Goal: Information Seeking & Learning: Learn about a topic

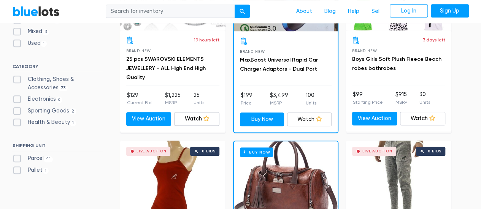
scroll to position [266, 0]
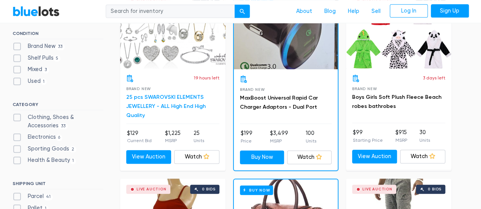
click at [169, 106] on link "25 pcs SWAROVSKI ELEMENTS JEWELLERY - ALL High End High Quality" at bounding box center [165, 106] width 79 height 25
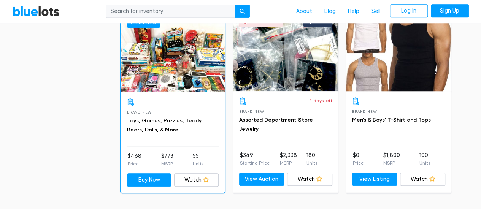
scroll to position [3064, 0]
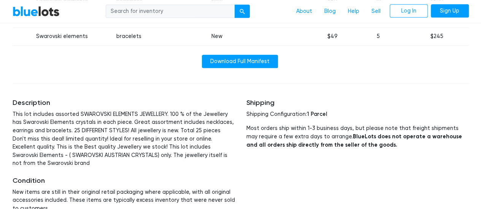
scroll to position [380, 0]
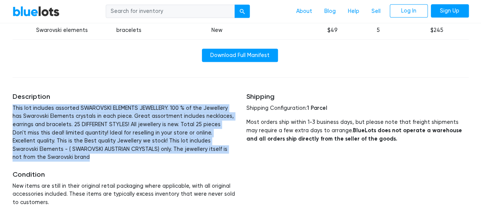
drag, startPoint x: 46, startPoint y: 158, endPoint x: 12, endPoint y: 110, distance: 59.2
click at [13, 110] on p "This lot includes assorted SWAROVSKI ELEMENTS JEWELLERY. 100 % of the Jewellery…" at bounding box center [124, 132] width 222 height 57
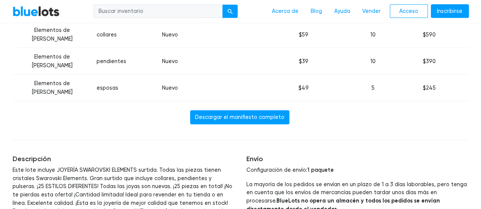
scroll to position [416, 0]
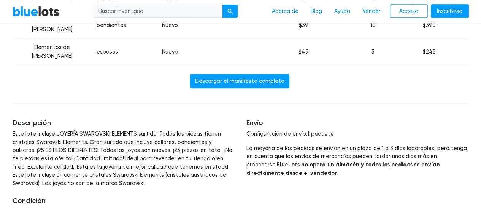
click at [327, 74] on div "Manifiesto de inventario Marca Nombre del producto Condición Código Postal ASIN…" at bounding box center [240, 14] width 467 height 165
